Goal: Check status: Check status

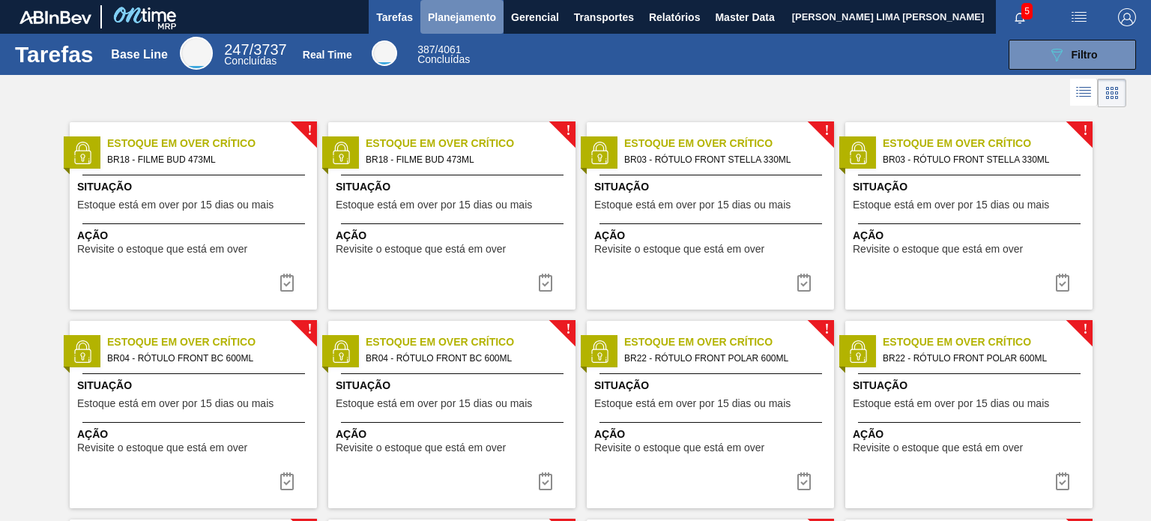
click at [468, 19] on span "Planejamento" at bounding box center [462, 17] width 68 height 18
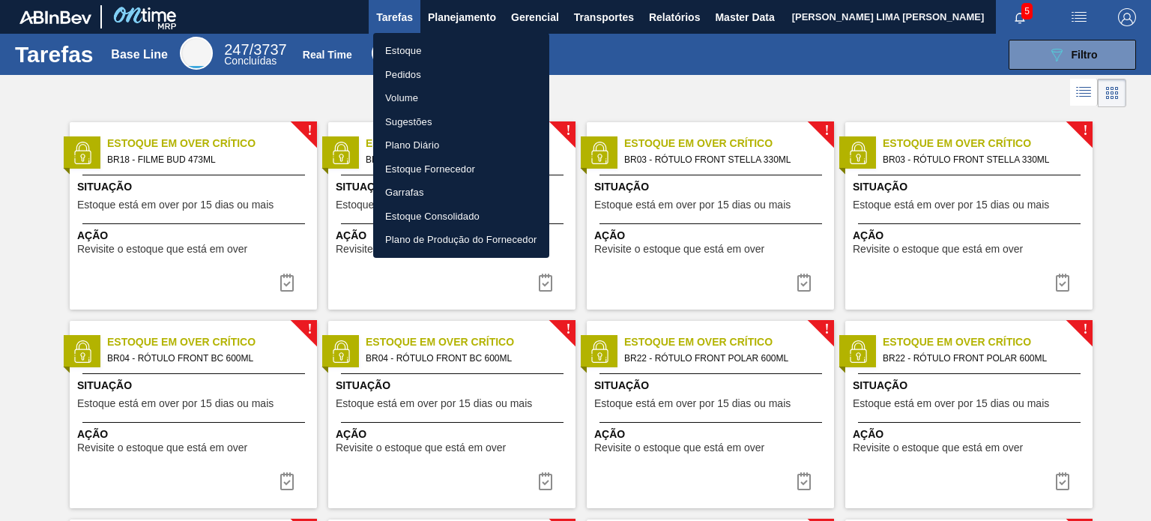
click at [384, 58] on li "Estoque" at bounding box center [461, 51] width 176 height 24
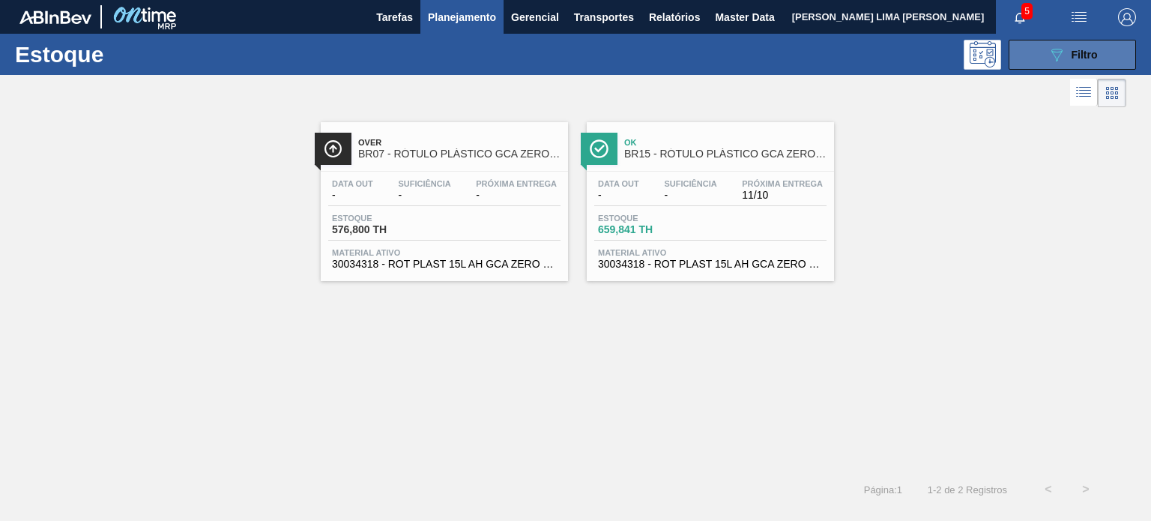
click at [1044, 56] on button "089F7B8B-B2A5-4AFE-B5C0-19BA573D28AC Filtro" at bounding box center [1071, 55] width 127 height 30
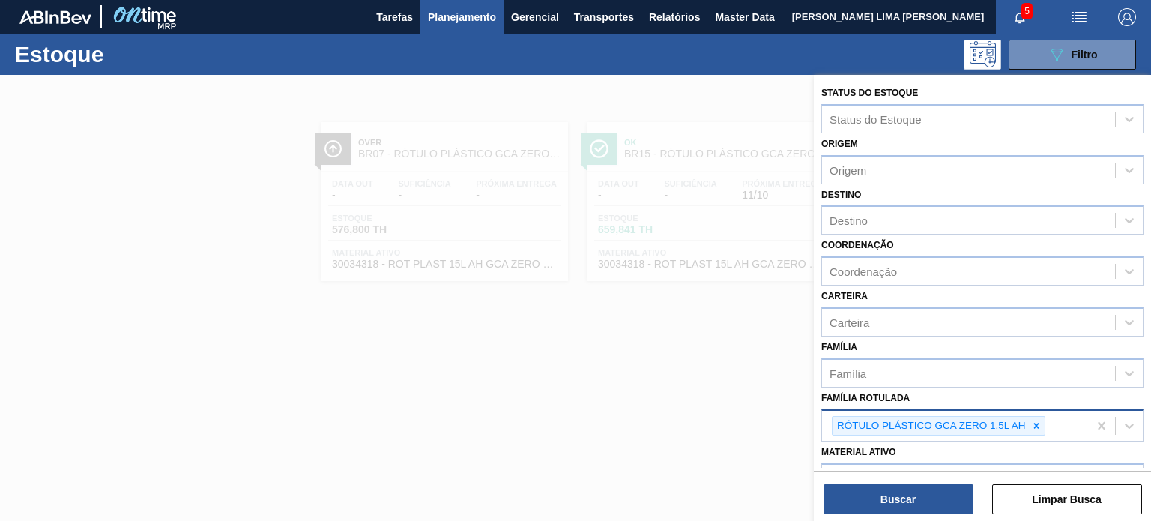
click at [1037, 420] on icon at bounding box center [1036, 425] width 10 height 10
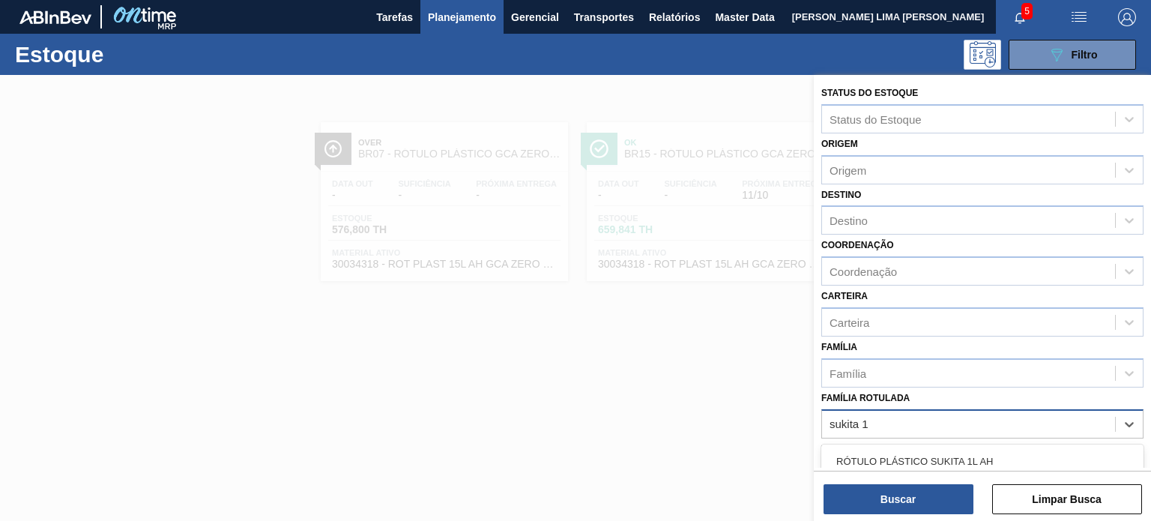
type Rotulada "sukita 1l"
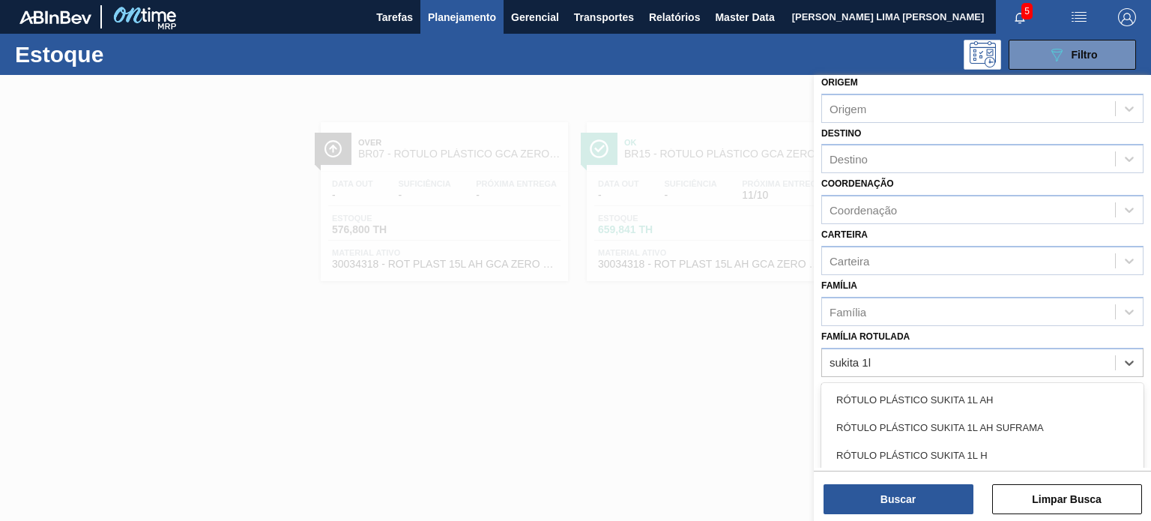
scroll to position [150, 0]
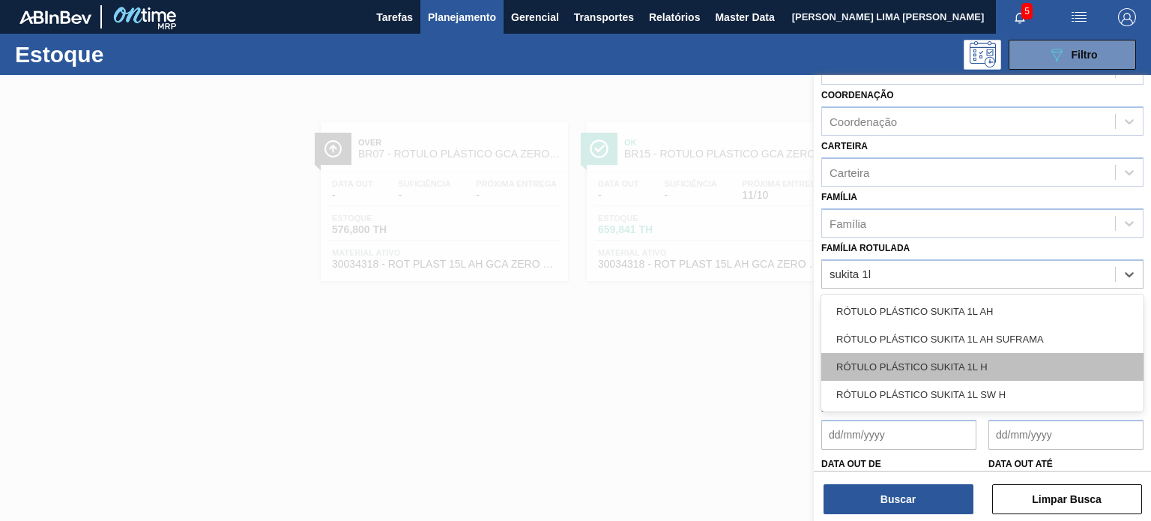
click at [919, 356] on div "RÓTULO PLÁSTICO SUKITA 1L H" at bounding box center [982, 367] width 322 height 28
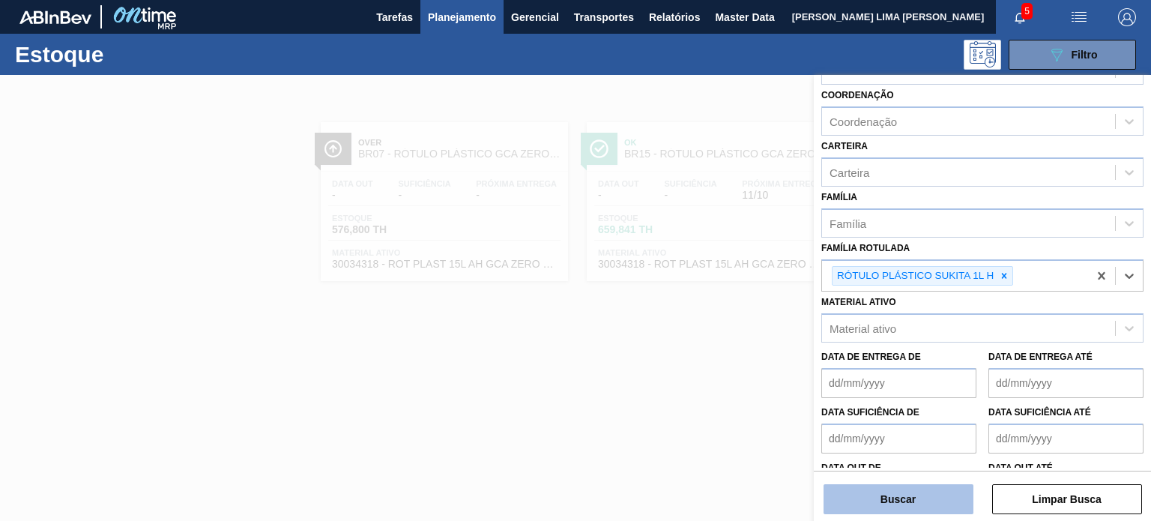
click at [910, 500] on button "Buscar" at bounding box center [898, 499] width 150 height 30
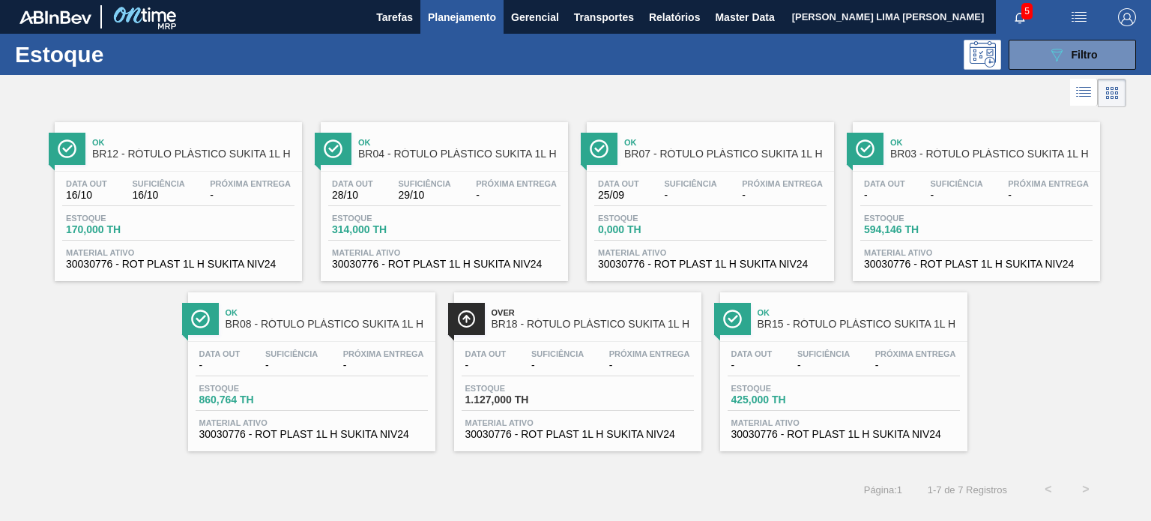
click at [241, 205] on div "Data out 16/10 Suficiência 16/10 Próxima Entrega -" at bounding box center [178, 192] width 232 height 27
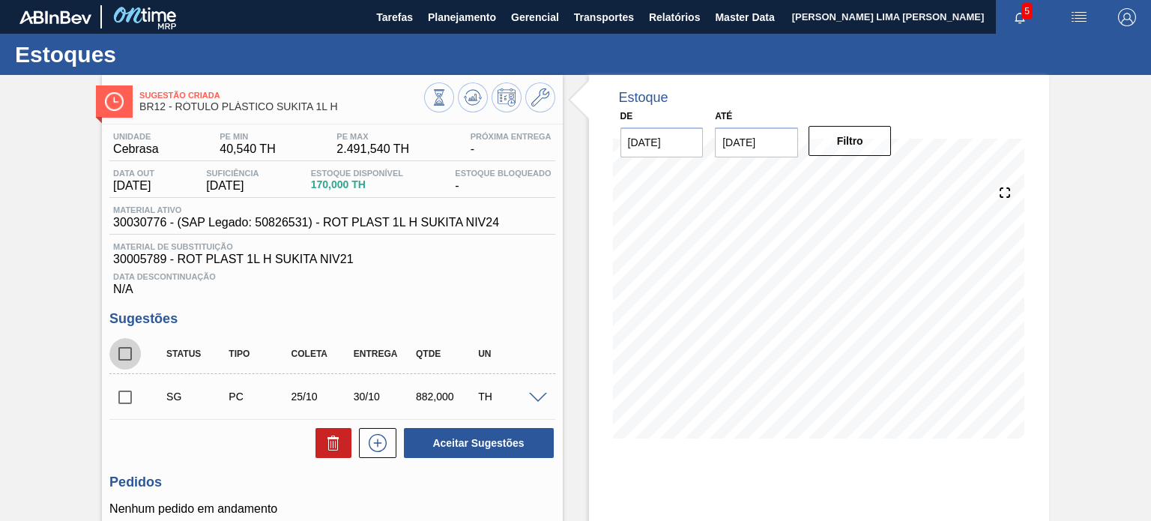
click at [124, 340] on input "checkbox" at bounding box center [124, 353] width 31 height 31
checkbox input "true"
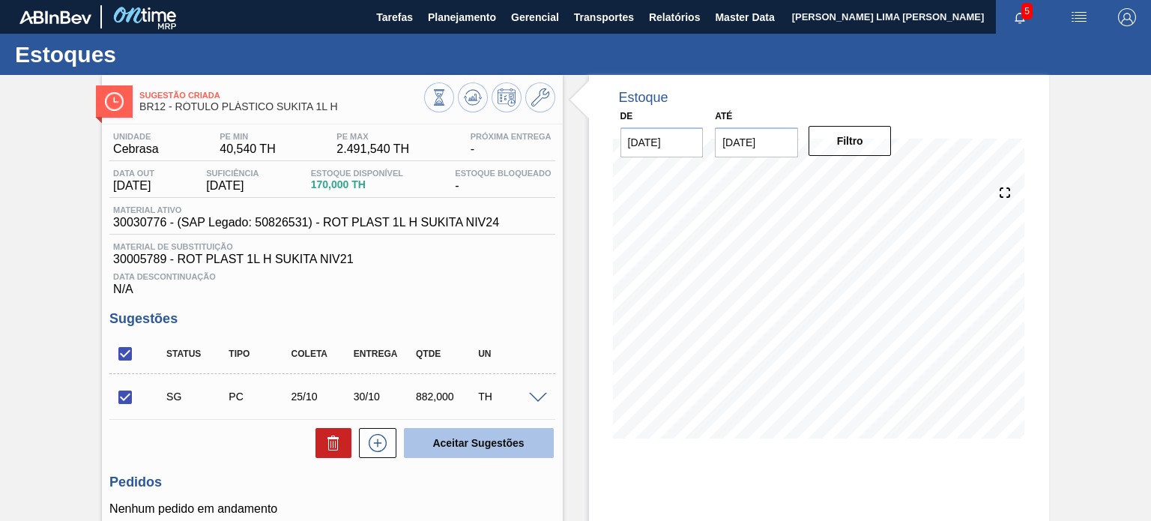
click at [464, 432] on button "Aceitar Sugestões" at bounding box center [479, 443] width 150 height 30
checkbox input "false"
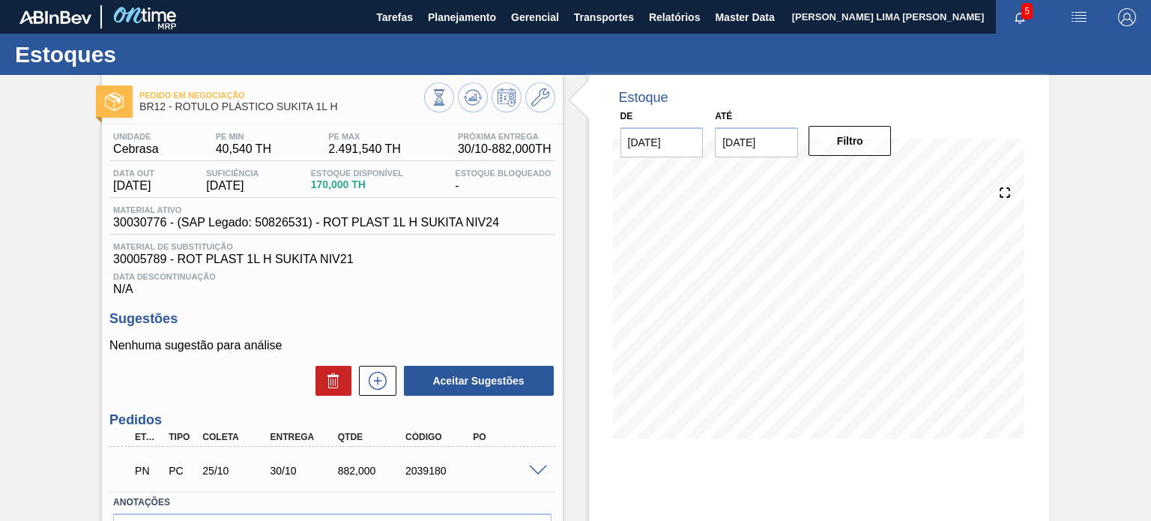
click at [438, 468] on div "2039180" at bounding box center [439, 471] width 74 height 12
copy div "2039180"
click at [478, 111] on div at bounding box center [489, 99] width 131 height 34
click at [478, 109] on button at bounding box center [473, 97] width 30 height 30
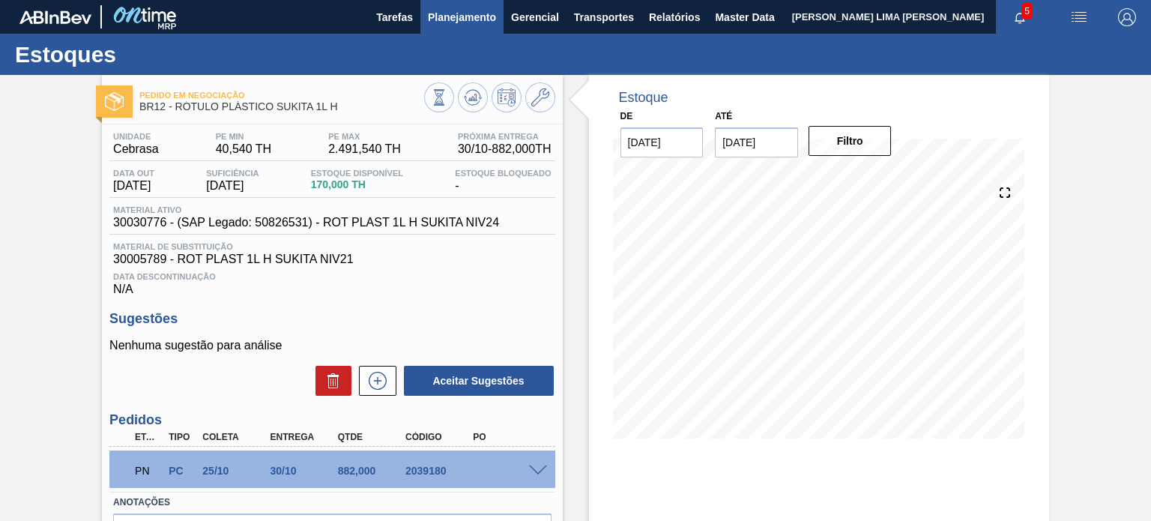
click at [444, 19] on span "Planejamento" at bounding box center [462, 17] width 68 height 18
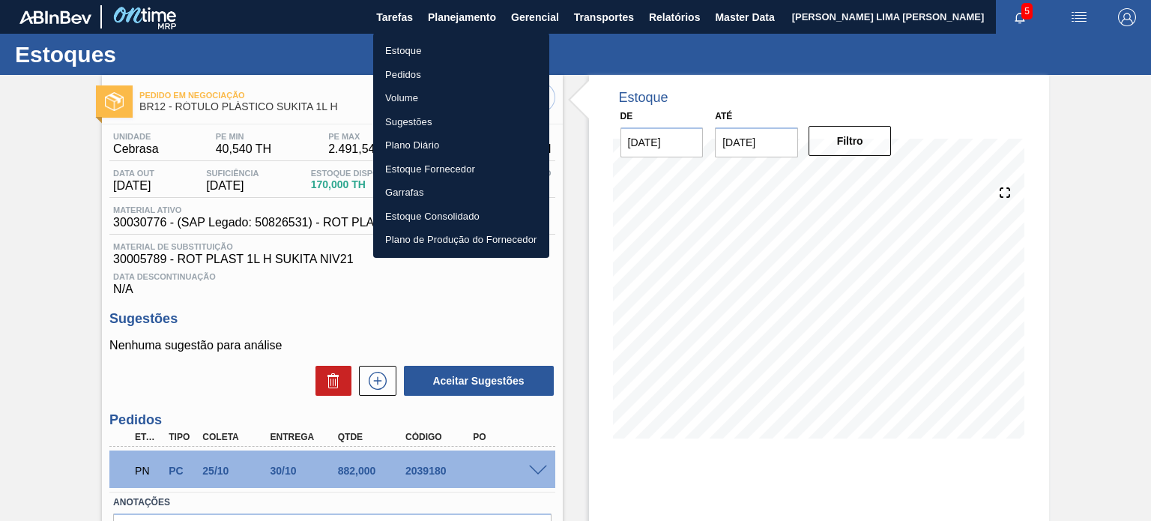
click at [408, 44] on li "Estoque" at bounding box center [461, 51] width 176 height 24
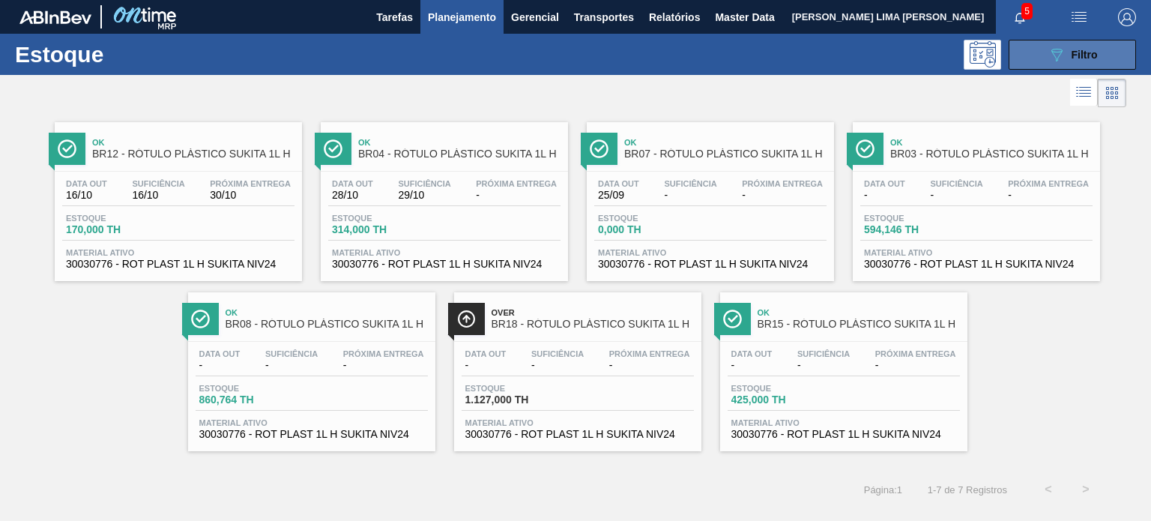
click at [1019, 57] on button "089F7B8B-B2A5-4AFE-B5C0-19BA573D28AC Filtro" at bounding box center [1071, 55] width 127 height 30
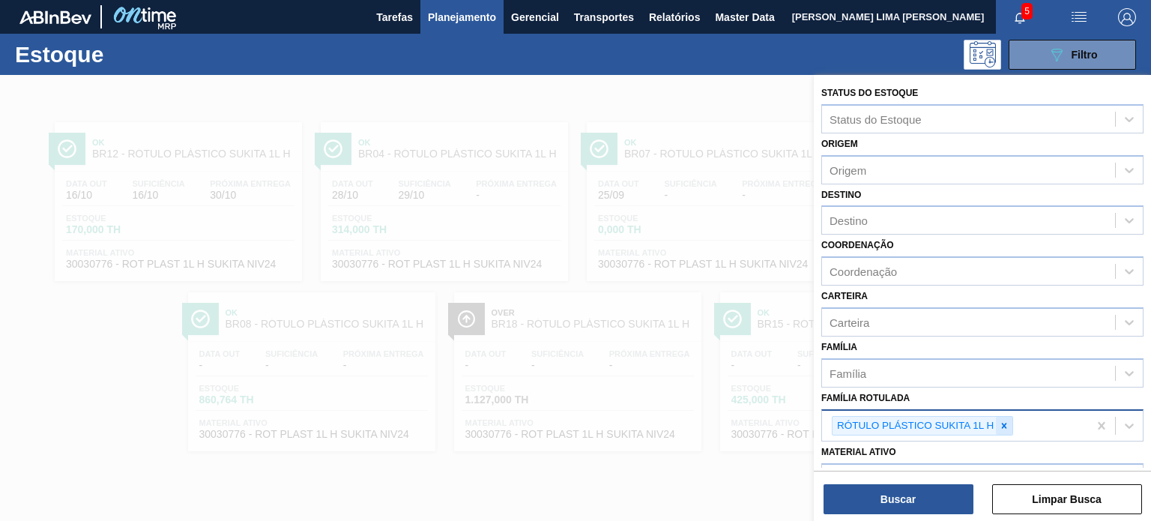
click at [1002, 420] on icon at bounding box center [1004, 425] width 10 height 10
paste Rotulada "RÓTULO PLÁSTICO GCA 200ML H"
type Rotulada "RÓTULO PLÁSTICO GCA 200ML H"
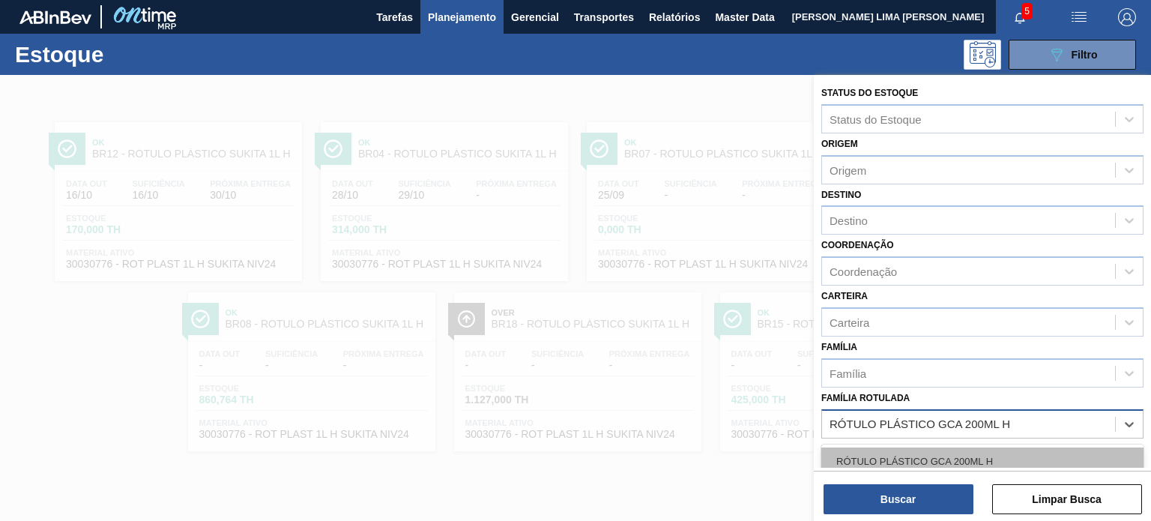
click at [961, 462] on div "RÓTULO PLÁSTICO GCA 200ML H" at bounding box center [982, 461] width 322 height 28
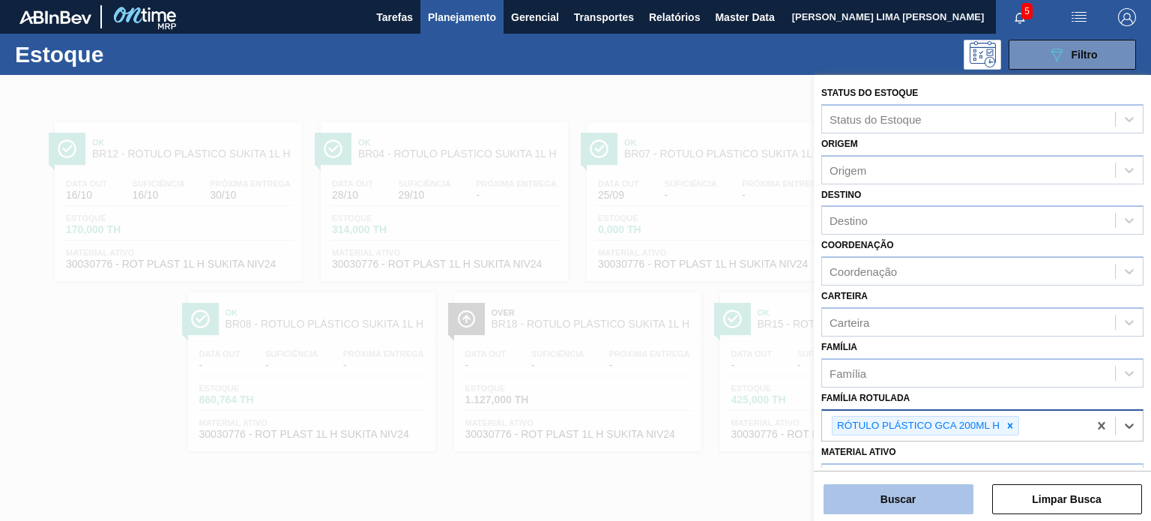
click at [950, 502] on button "Buscar" at bounding box center [898, 499] width 150 height 30
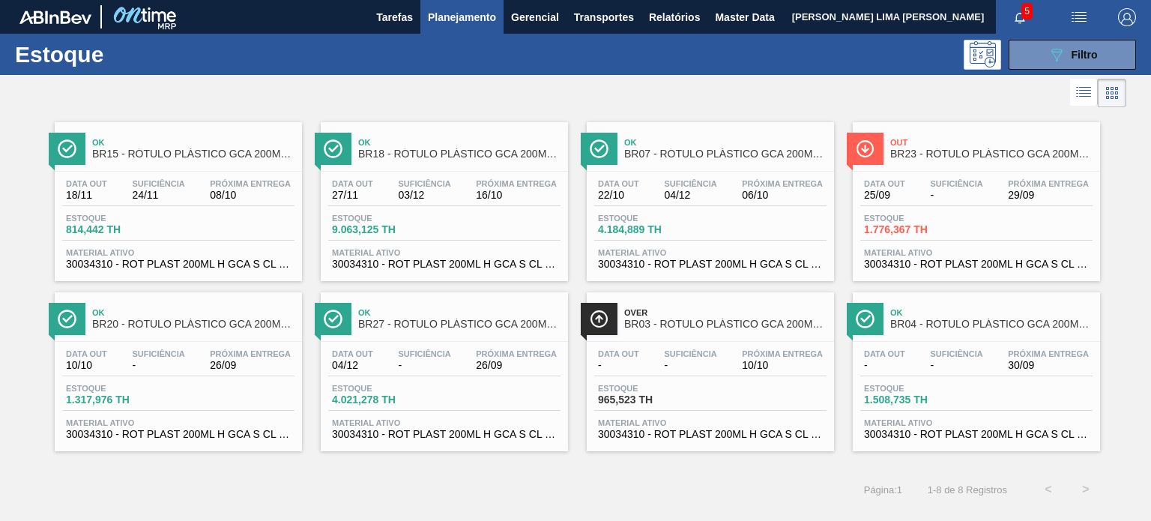
click at [668, 168] on div "Ok BR07 - RÓTULO PLÁSTICO GCA 200ML H Data out 22/10 Suficiência 04/12 Próxima …" at bounding box center [710, 201] width 247 height 159
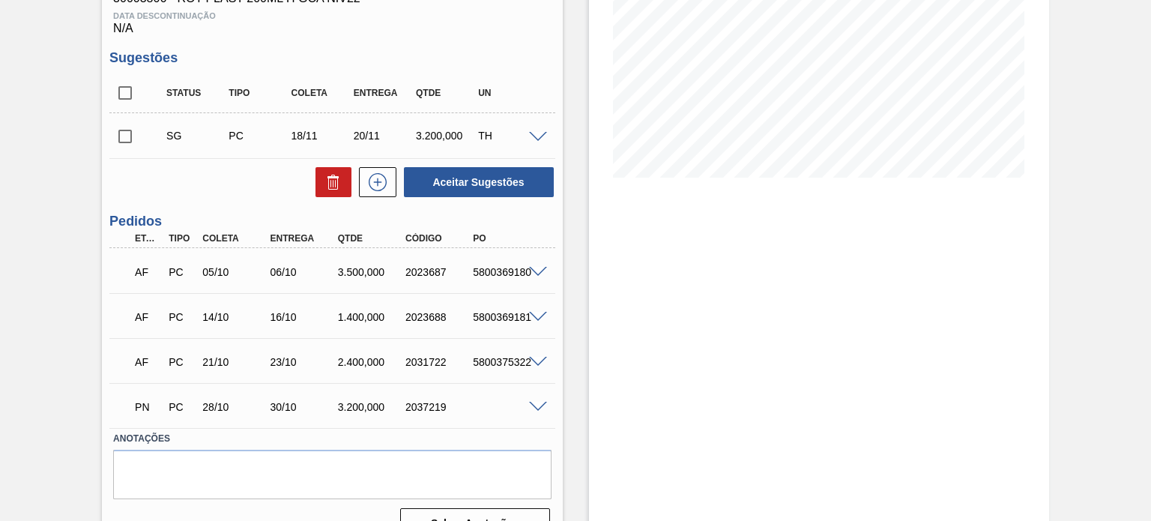
scroll to position [291, 0]
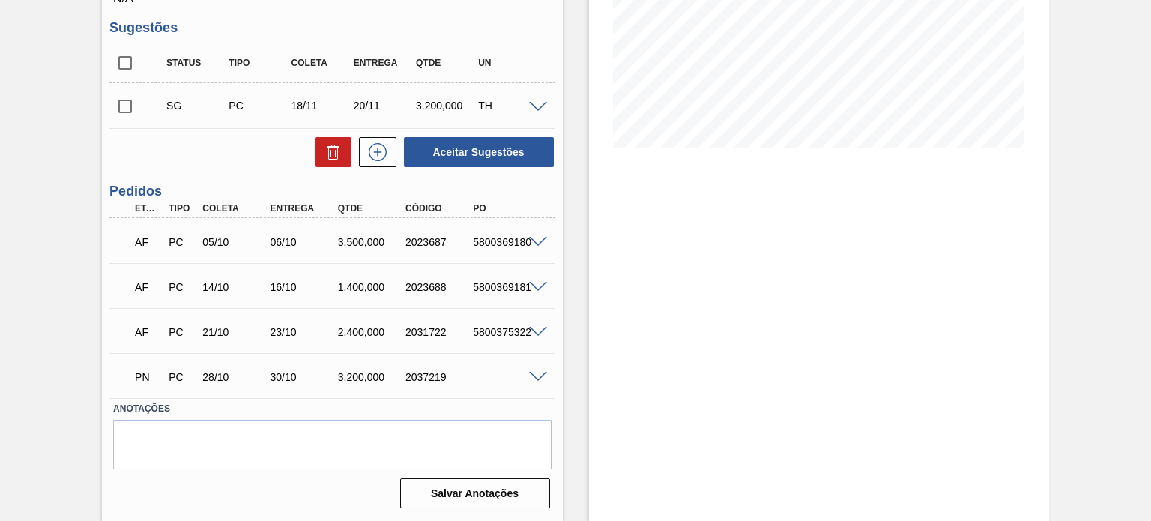
click at [417, 245] on div "2023687" at bounding box center [439, 242] width 74 height 12
copy div "2023687"
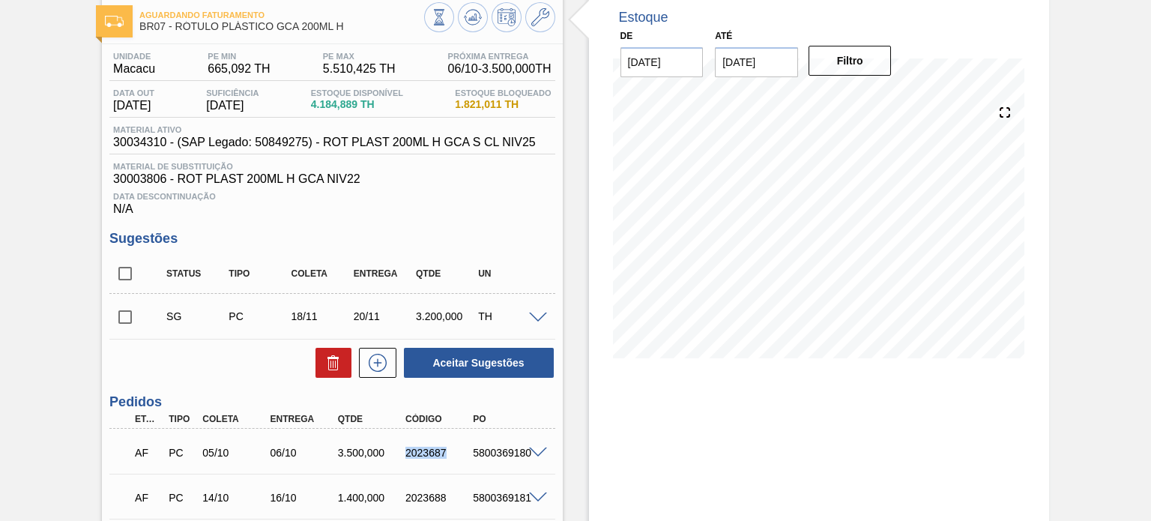
scroll to position [0, 0]
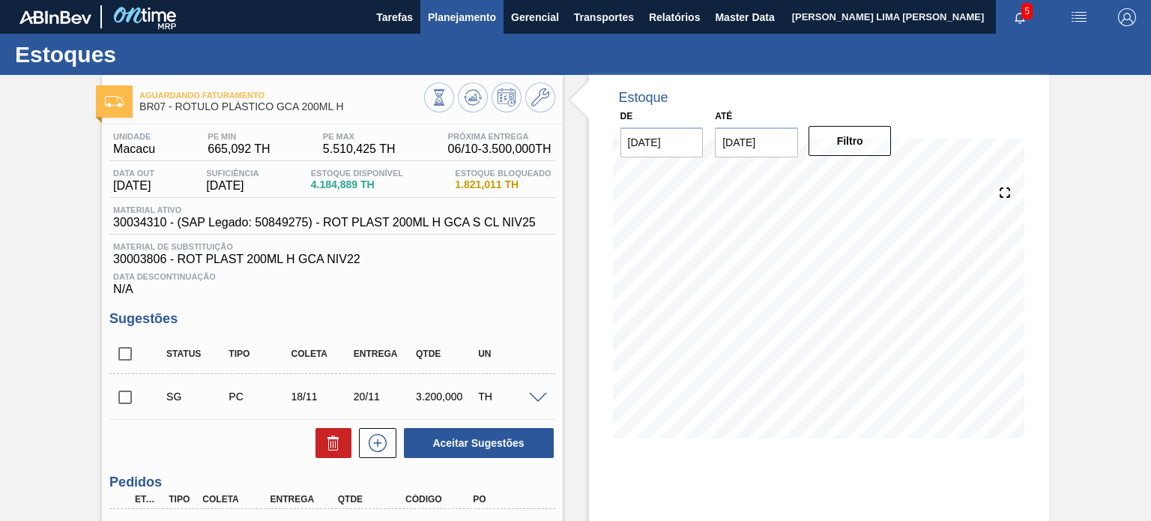
click at [453, 4] on button "Planejamento" at bounding box center [461, 17] width 83 height 34
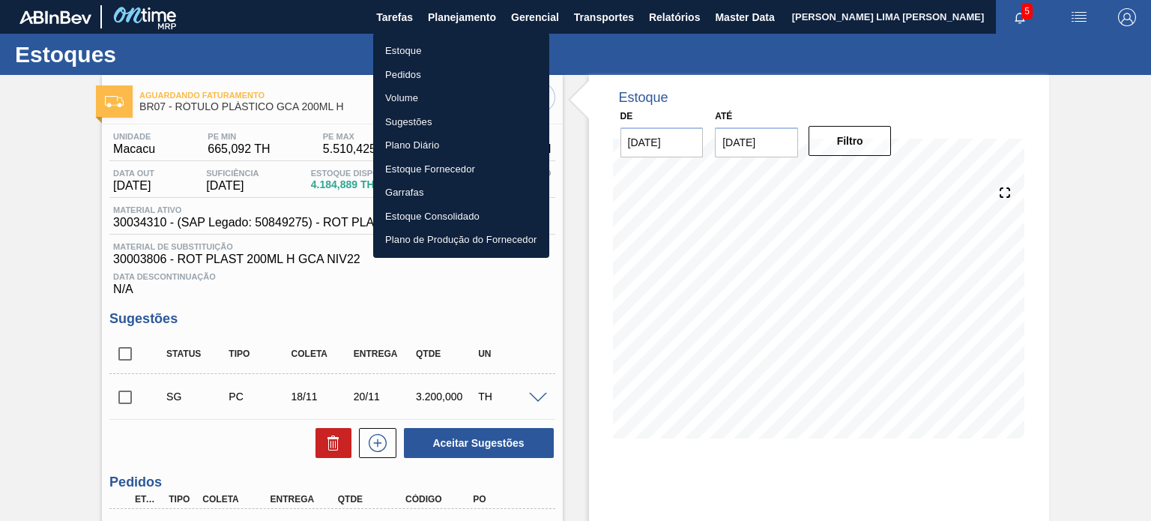
click at [410, 51] on li "Estoque" at bounding box center [461, 51] width 176 height 24
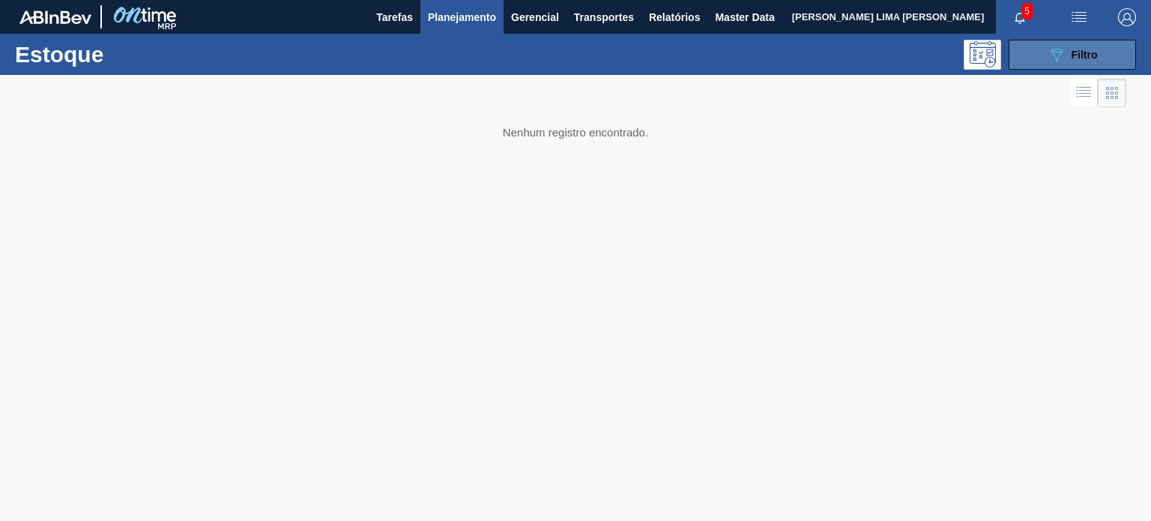
click at [1028, 55] on button "089F7B8B-B2A5-4AFE-B5C0-19BA573D28AC Filtro" at bounding box center [1071, 55] width 127 height 30
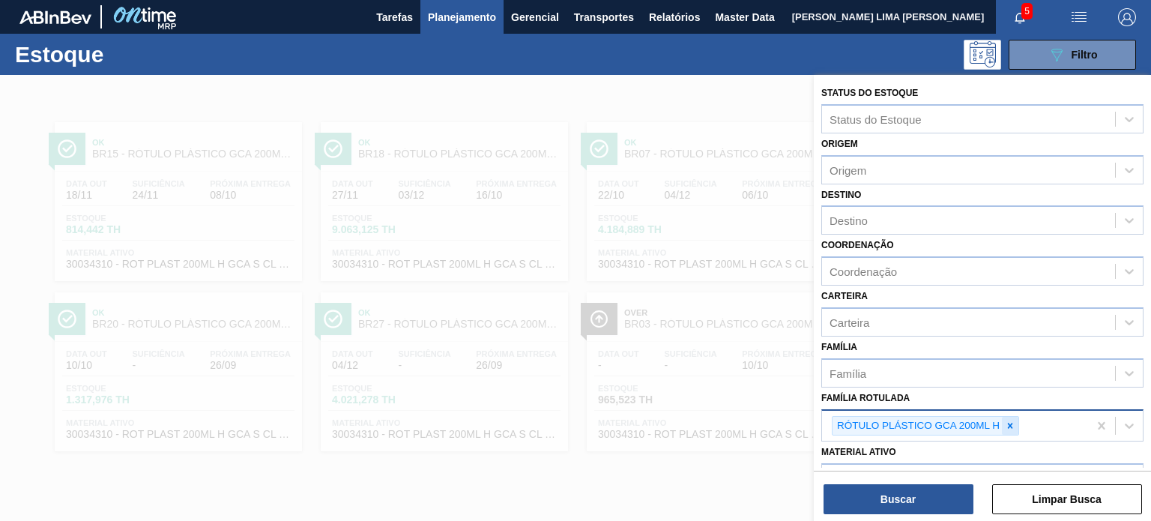
click at [1007, 420] on icon at bounding box center [1010, 425] width 10 height 10
click at [1015, 419] on div at bounding box center [1010, 426] width 16 height 19
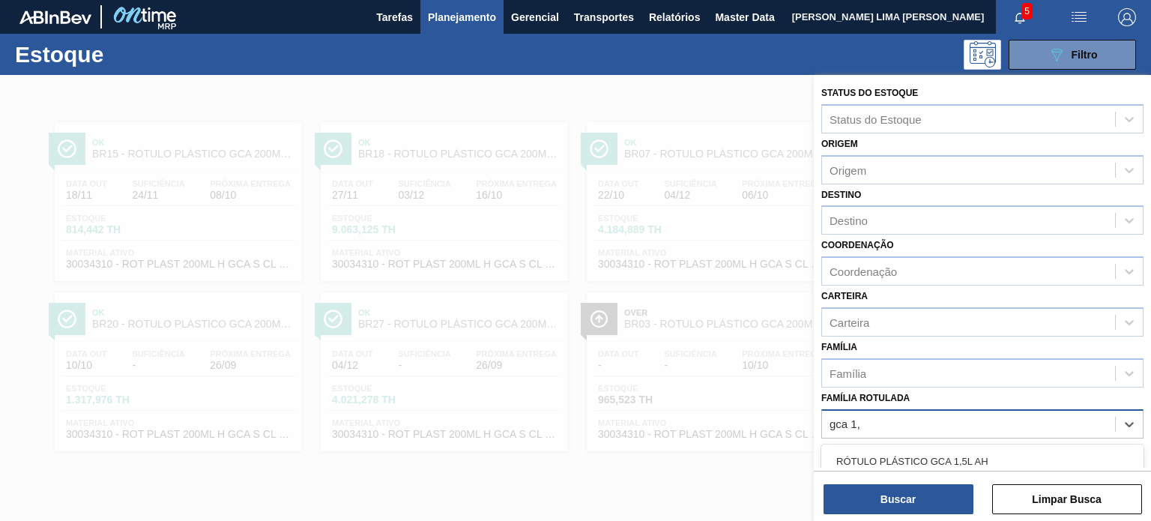
type Rotulada "gca 1,5"
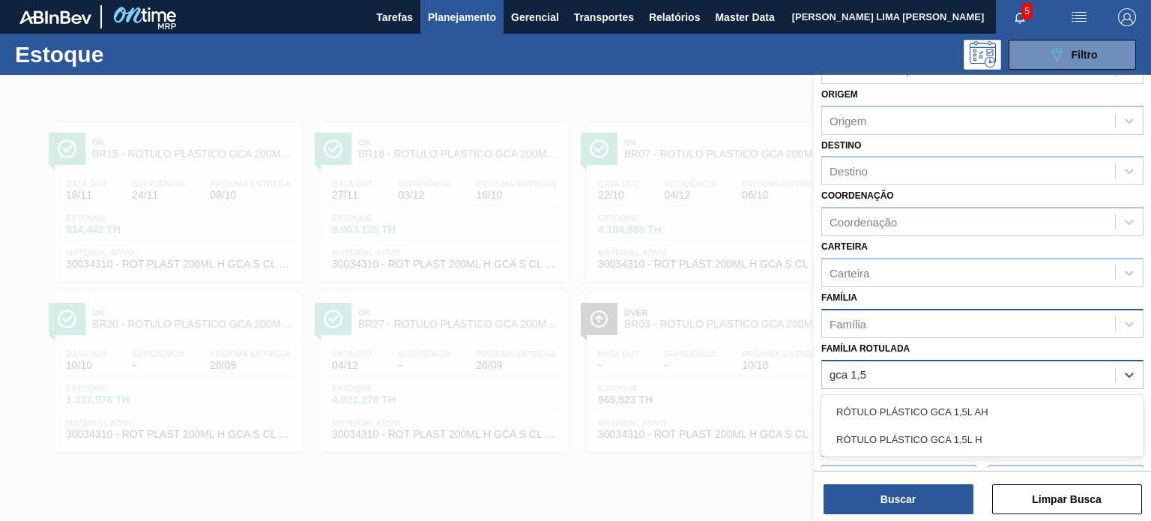
scroll to position [75, 0]
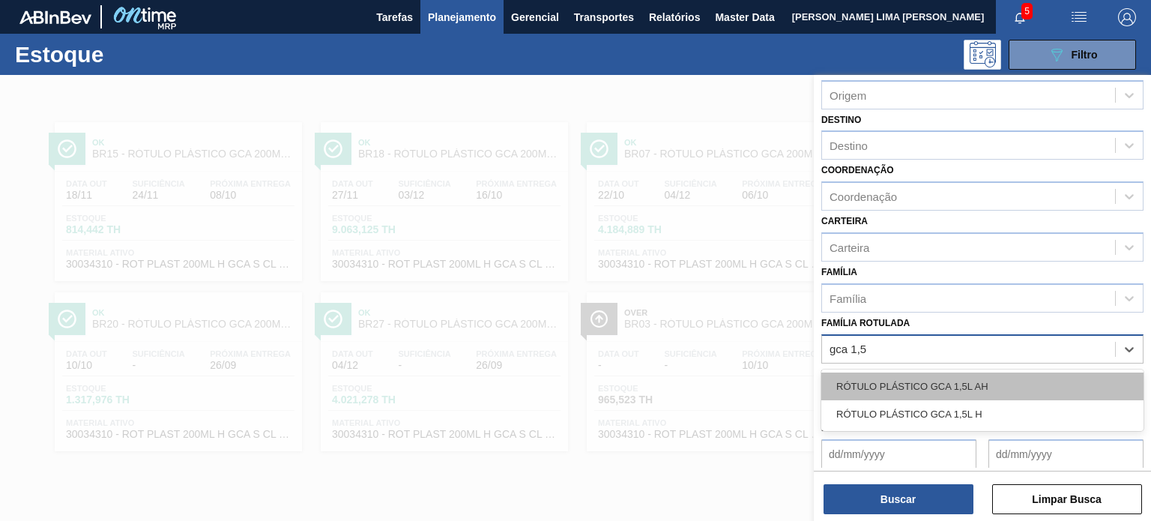
click at [966, 374] on div "RÓTULO PLÁSTICO GCA 1,5L AH" at bounding box center [982, 386] width 322 height 28
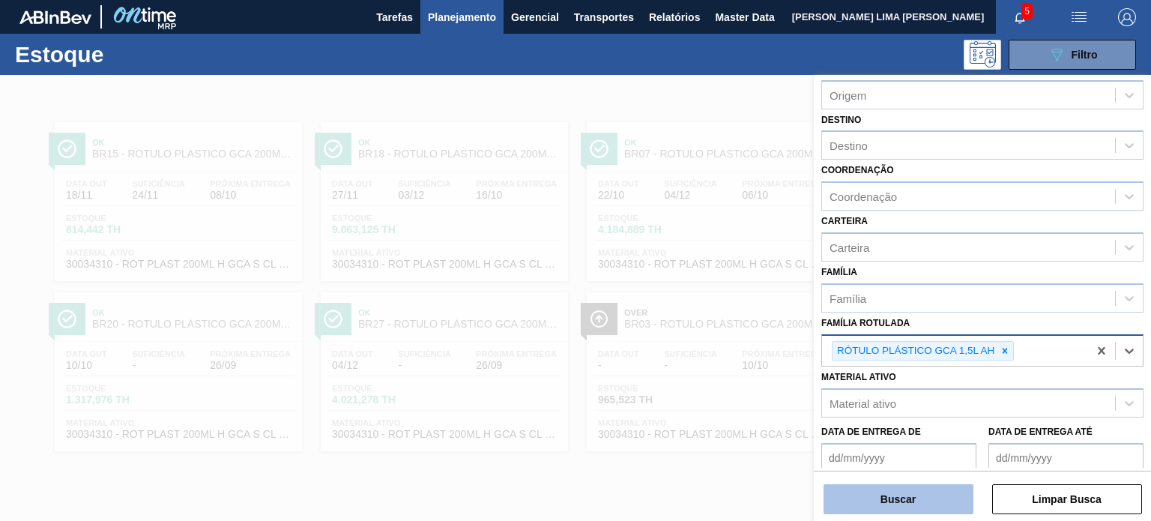
click at [922, 489] on button "Buscar" at bounding box center [898, 499] width 150 height 30
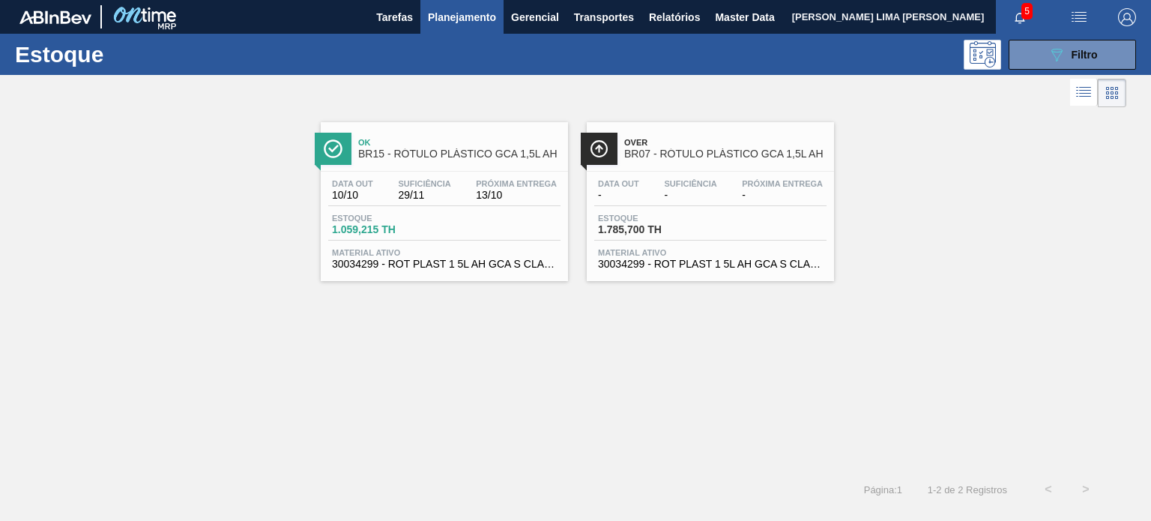
click at [480, 195] on span "13/10" at bounding box center [516, 195] width 81 height 11
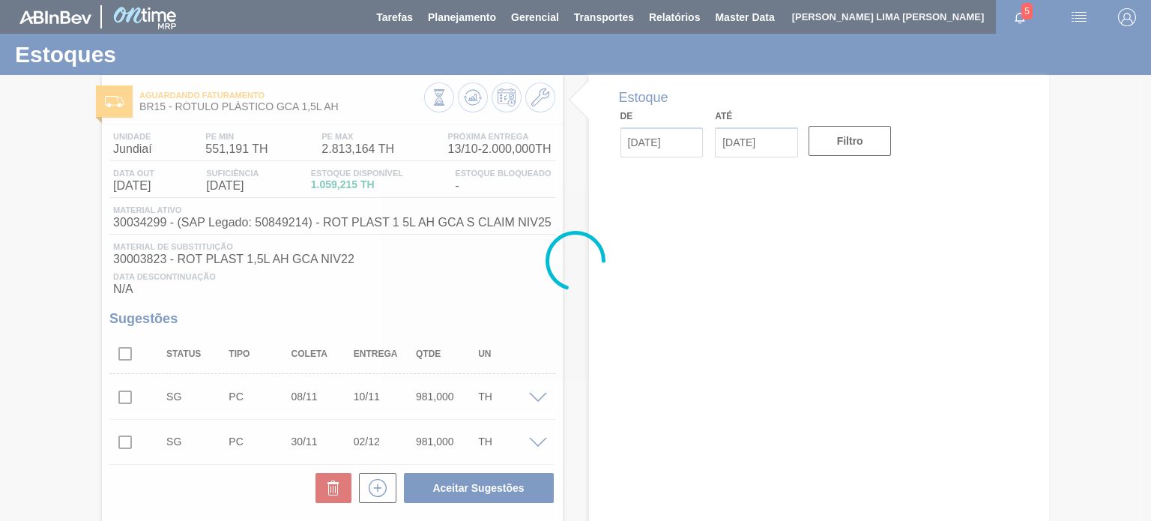
click at [427, 28] on div at bounding box center [575, 260] width 1151 height 521
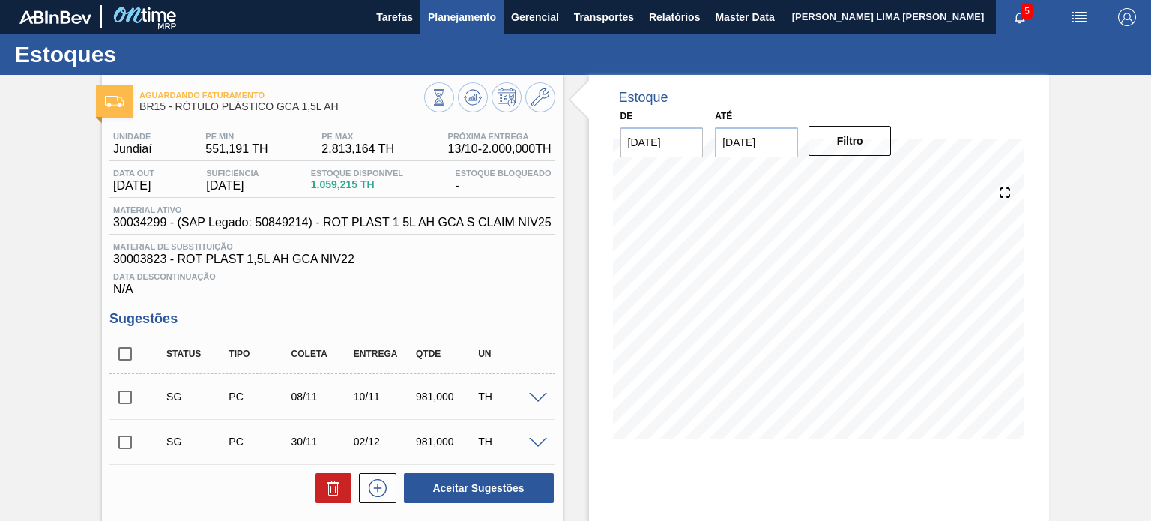
click at [437, 25] on span "Planejamento" at bounding box center [462, 17] width 68 height 18
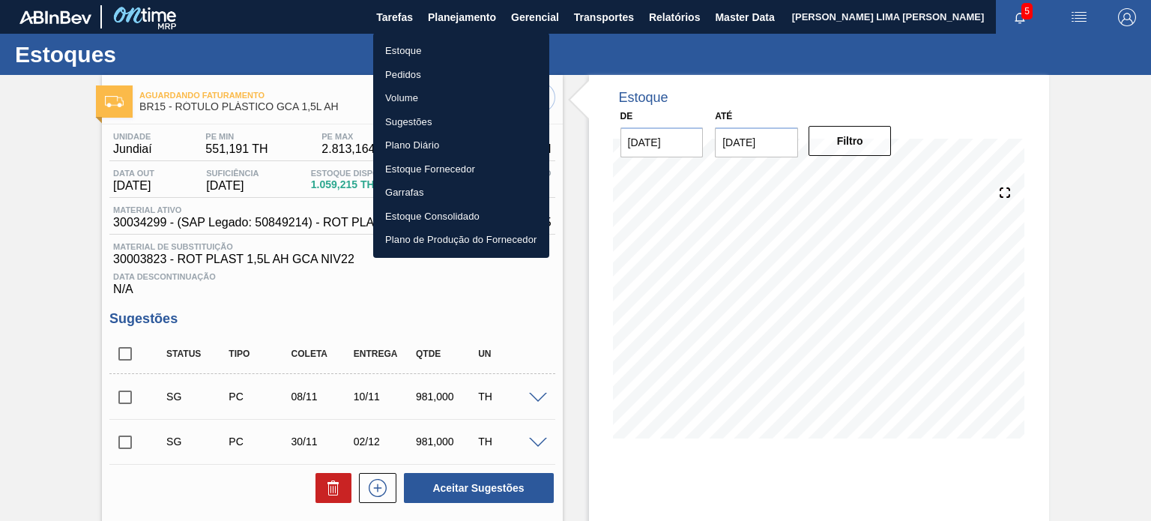
click at [426, 46] on li "Estoque" at bounding box center [461, 51] width 176 height 24
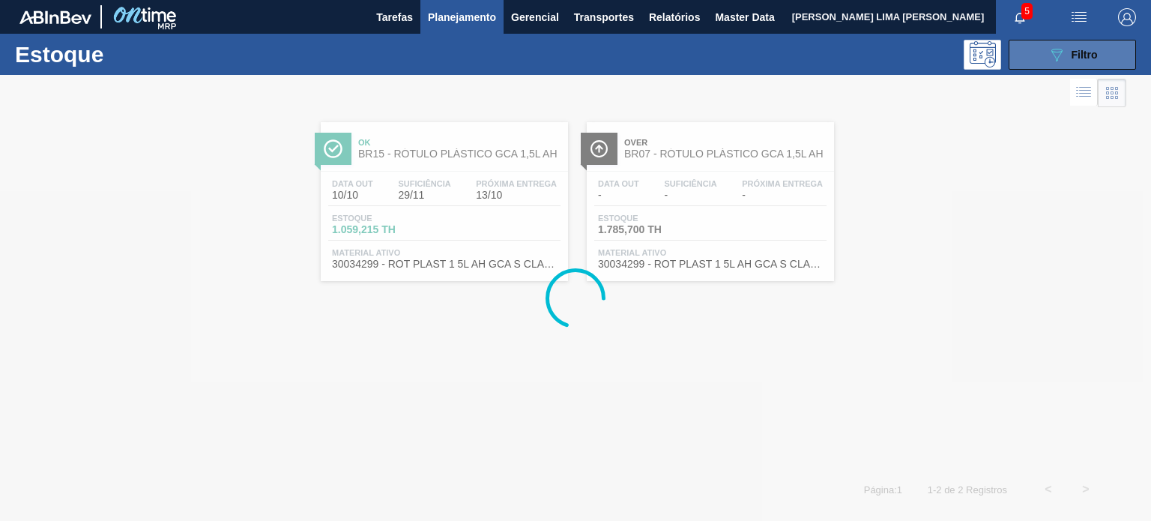
click at [1038, 53] on button "089F7B8B-B2A5-4AFE-B5C0-19BA573D28AC Filtro" at bounding box center [1071, 55] width 127 height 30
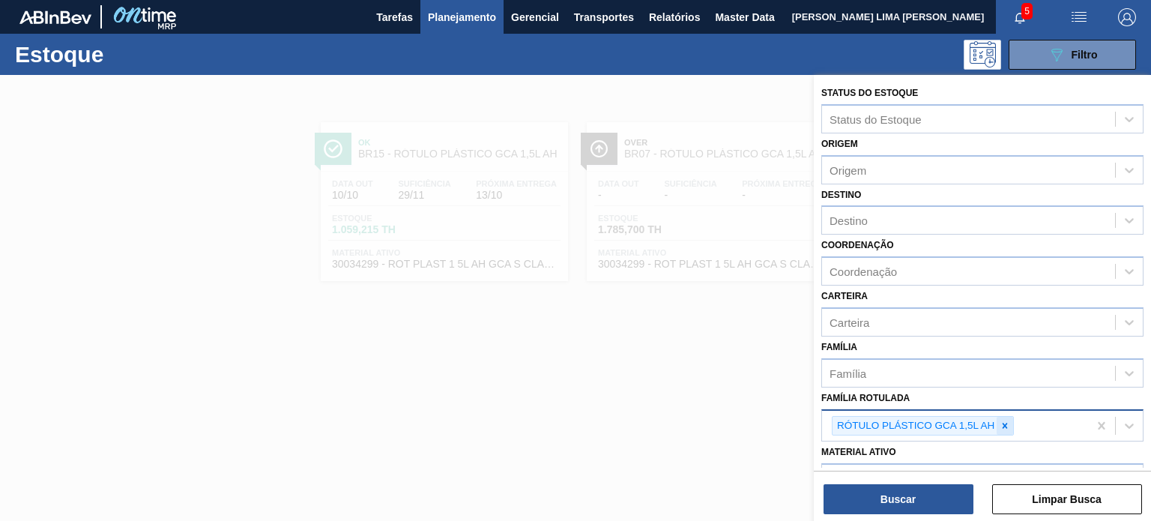
click at [1001, 420] on icon at bounding box center [1004, 425] width 10 height 10
type Rotulada "gca zero"
click at [1001, 421] on icon at bounding box center [1004, 425] width 10 height 10
click at [986, 414] on div "Família Rotulada" at bounding box center [968, 424] width 293 height 22
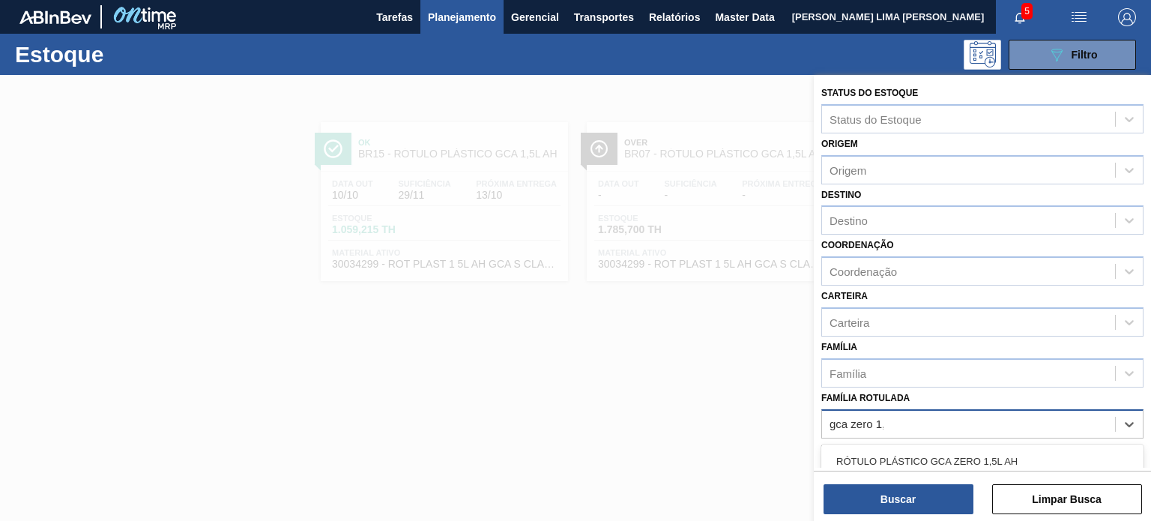
type Rotulada "gca zero 1,5"
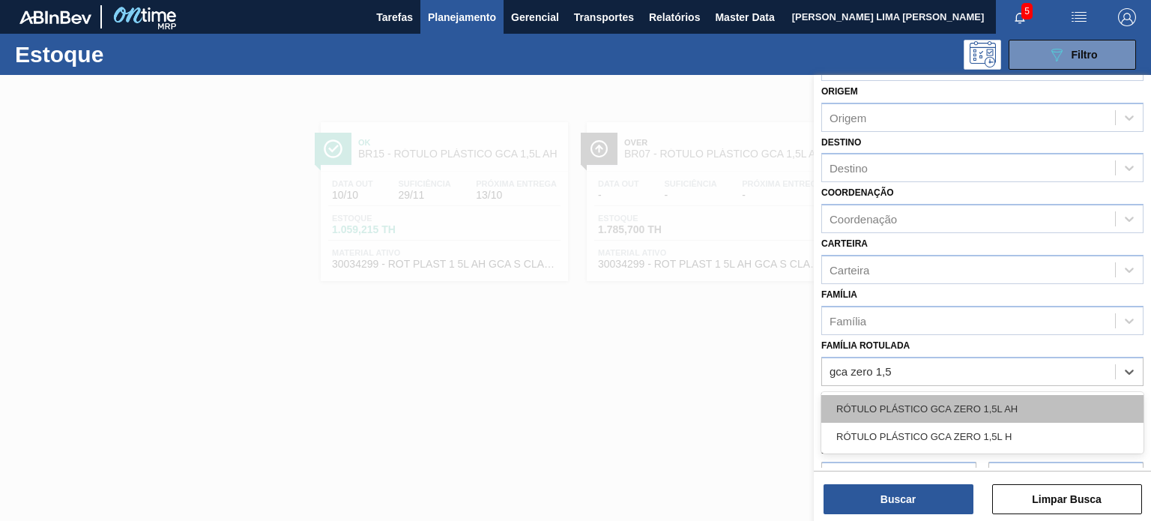
scroll to position [75, 0]
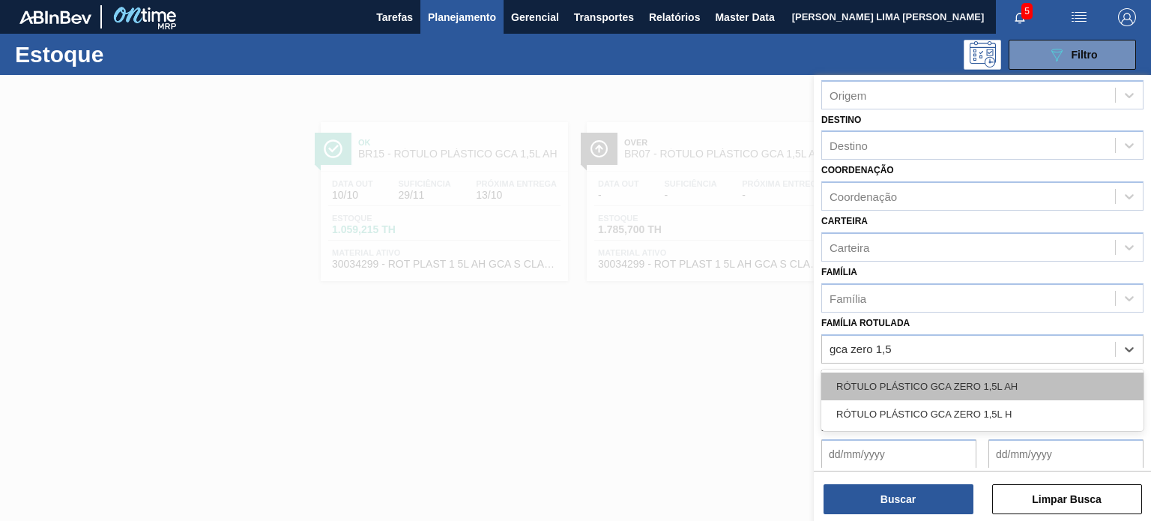
click at [983, 375] on div "RÓTULO PLÁSTICO GCA ZERO 1,5L AH" at bounding box center [982, 386] width 322 height 28
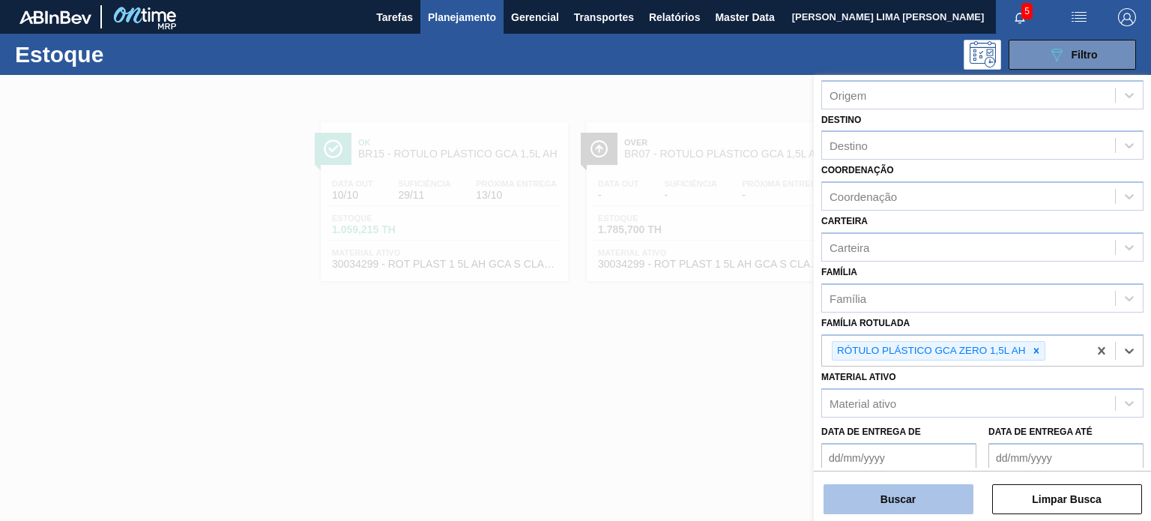
click at [941, 500] on button "Buscar" at bounding box center [898, 499] width 150 height 30
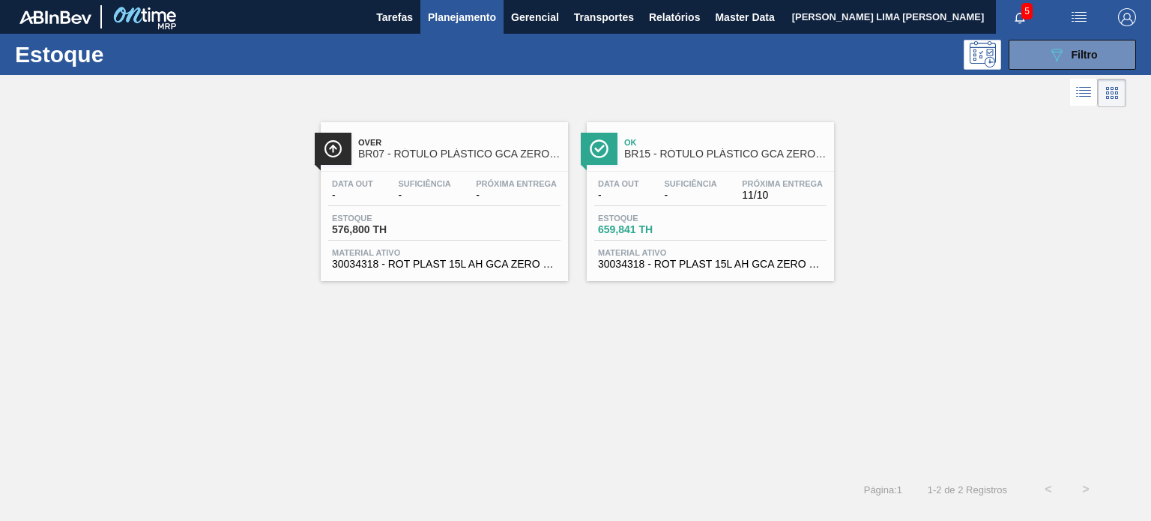
click at [518, 211] on div "Data out - Suficiência - Próxima Entrega - Estoque 576,800 TH Material ativo 30…" at bounding box center [444, 223] width 247 height 102
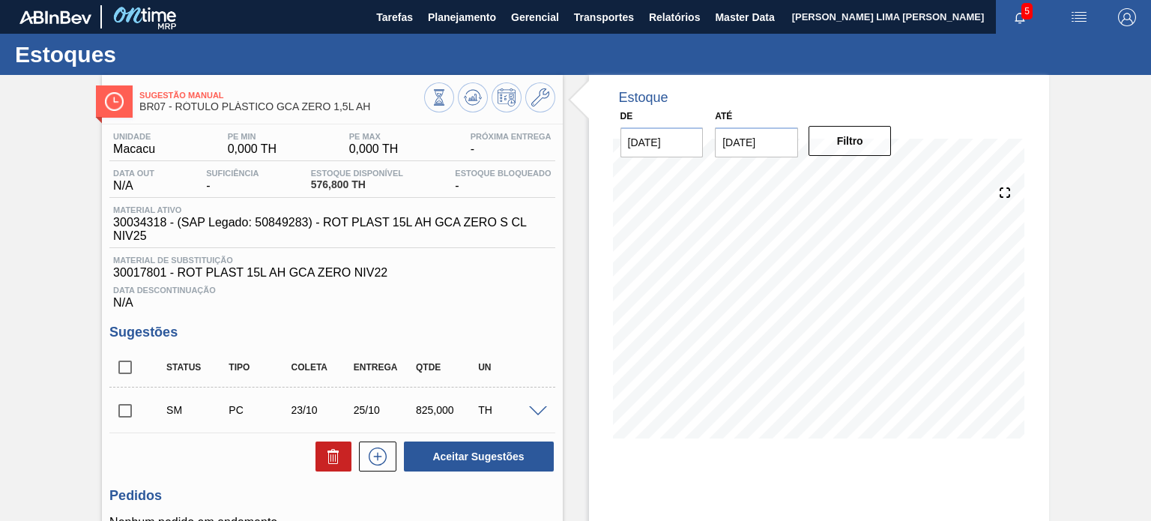
scroll to position [75, 0]
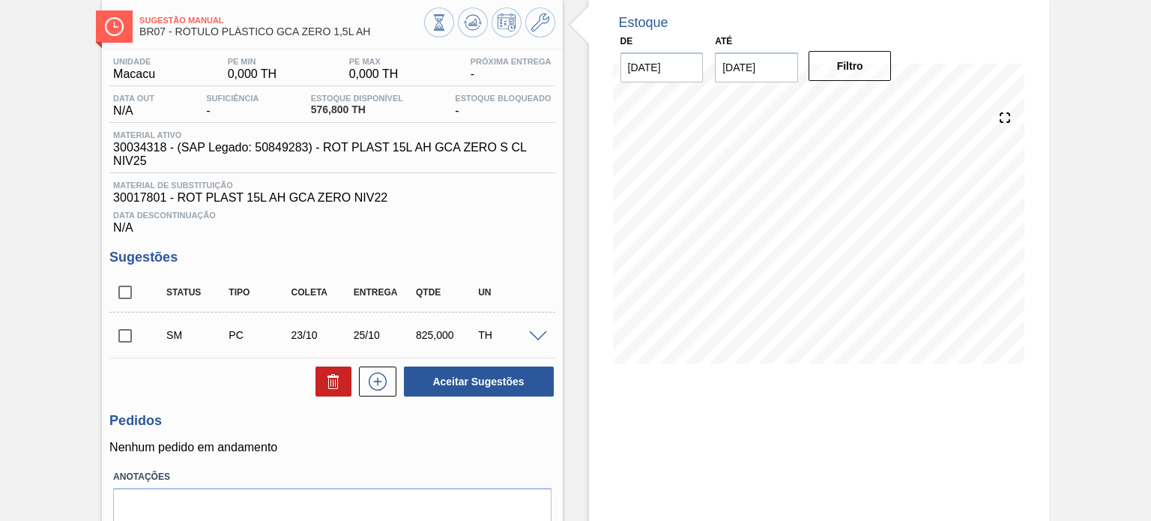
click at [118, 295] on input "checkbox" at bounding box center [124, 291] width 31 height 31
checkbox input "true"
click at [448, 368] on button "Aceitar Sugestões" at bounding box center [479, 381] width 150 height 30
checkbox input "false"
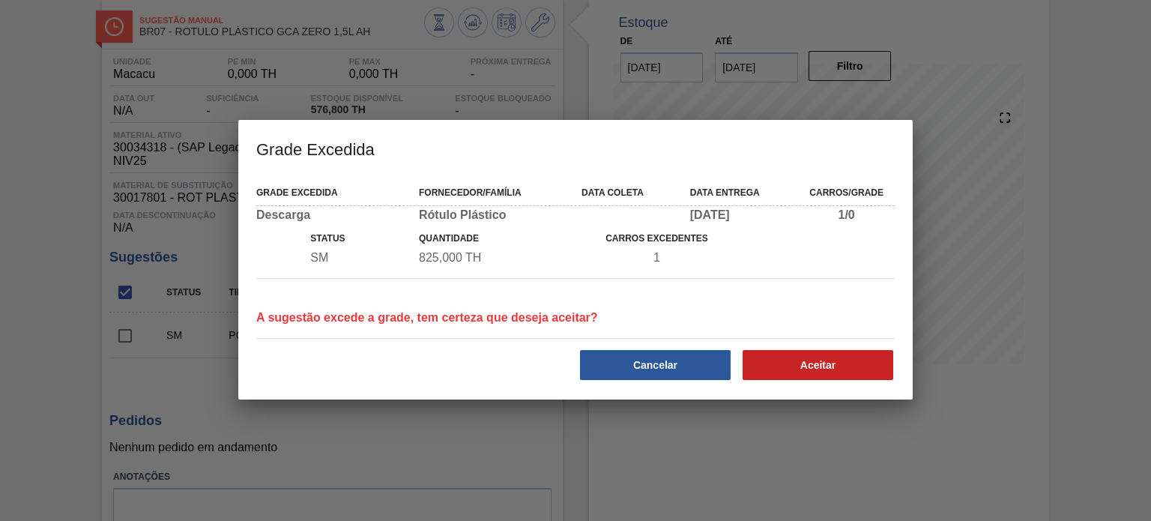
drag, startPoint x: 683, startPoint y: 380, endPoint x: 964, endPoint y: 411, distance: 281.9
click at [964, 411] on div "Grade Excedida Grade Excedida Fornecedor/Família Data [PERSON_NAME] Data entreg…" at bounding box center [575, 260] width 1151 height 521
click at [871, 361] on button "Aceitar" at bounding box center [818, 365] width 151 height 30
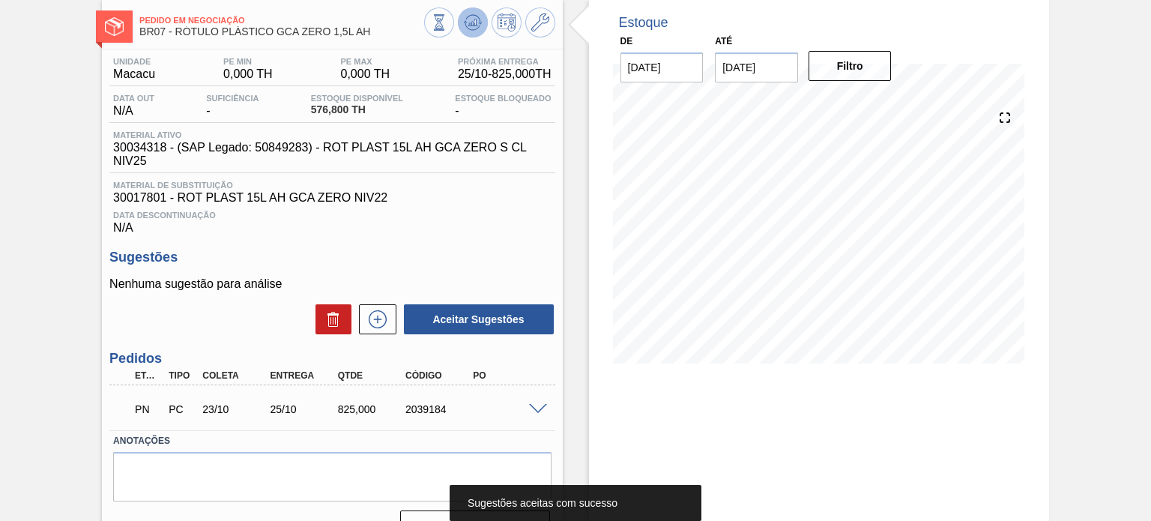
click at [465, 17] on icon at bounding box center [473, 22] width 18 height 18
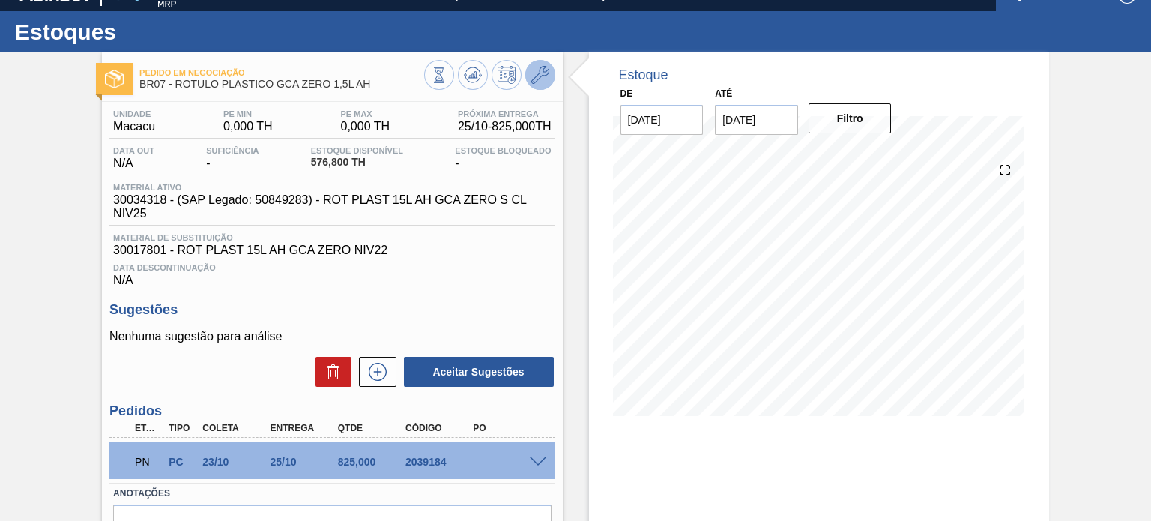
scroll to position [0, 0]
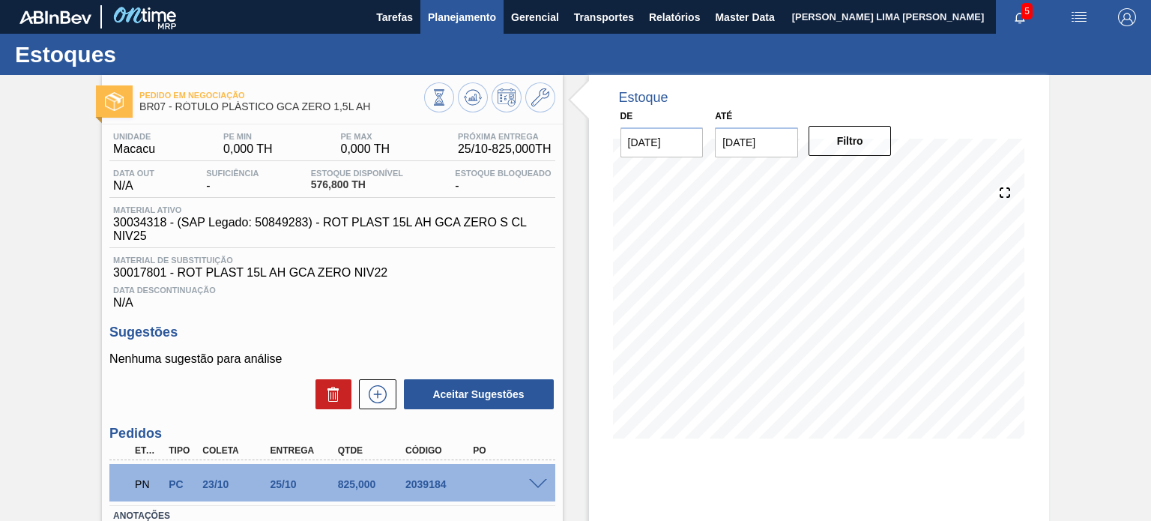
click at [483, 23] on span "Planejamento" at bounding box center [462, 17] width 68 height 18
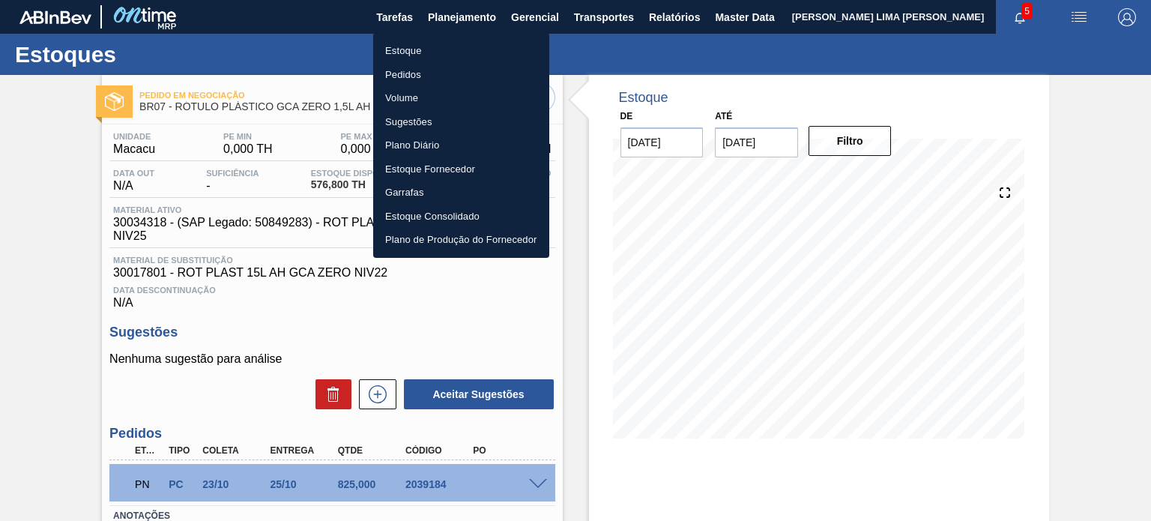
click at [444, 46] on li "Estoque" at bounding box center [461, 51] width 176 height 24
